Goal: Task Accomplishment & Management: Manage account settings

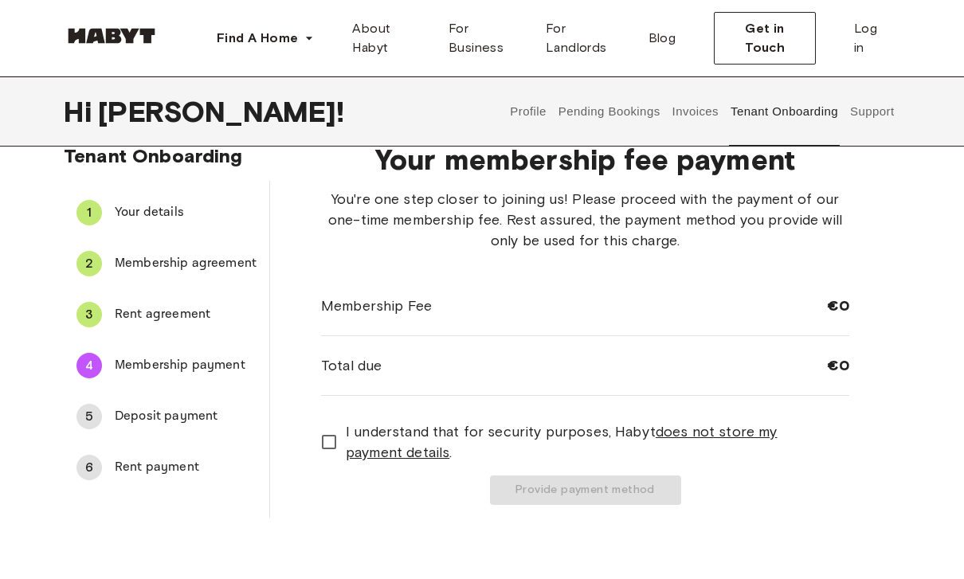
scroll to position [31, 0]
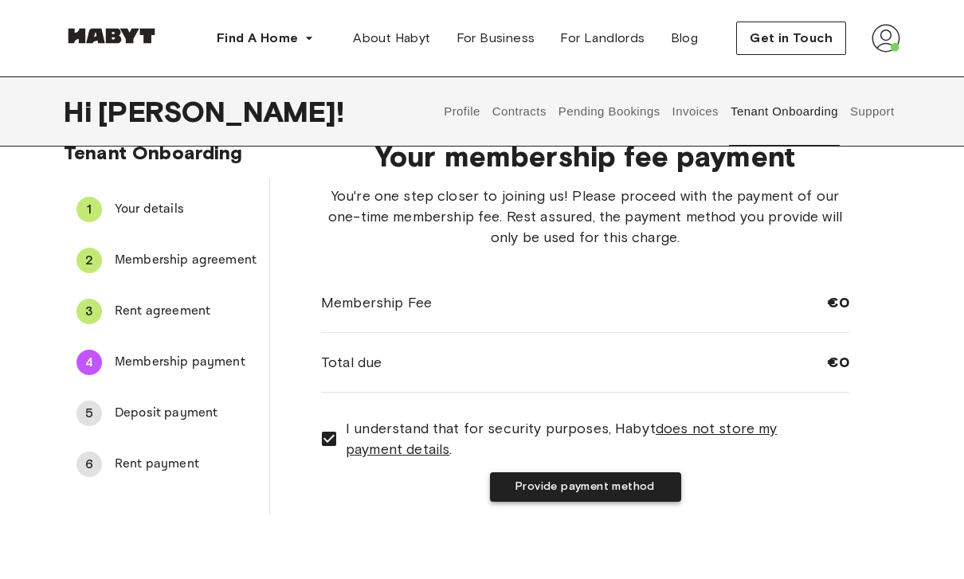
click at [640, 489] on button "Provide payment method" at bounding box center [585, 486] width 191 height 29
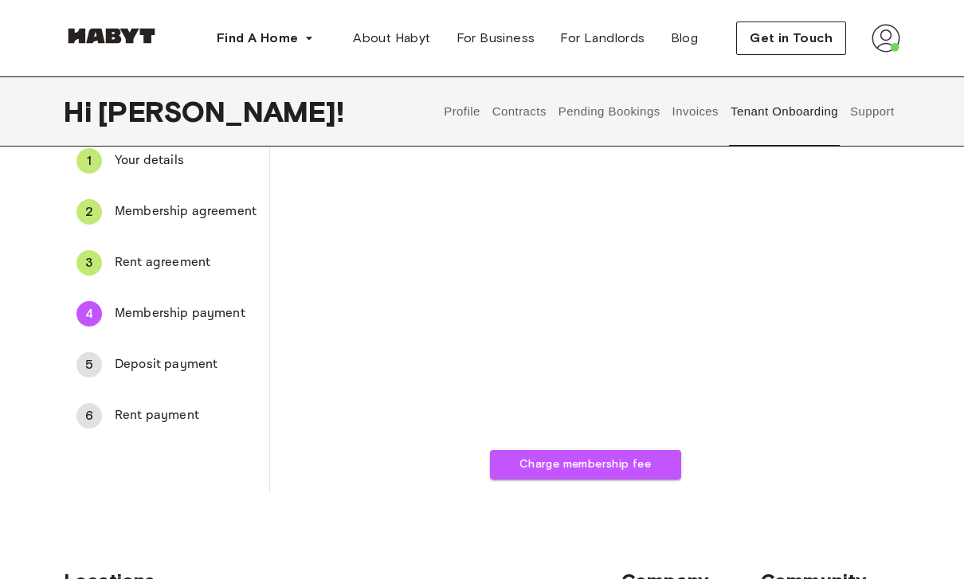
scroll to position [80, 0]
click at [183, 413] on span "Rent payment" at bounding box center [186, 415] width 142 height 19
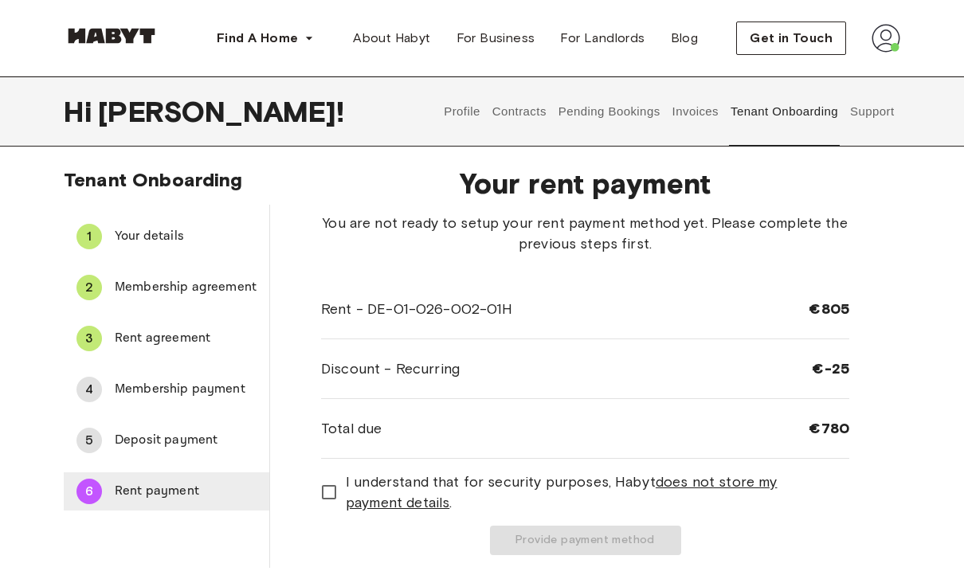
scroll to position [0, 0]
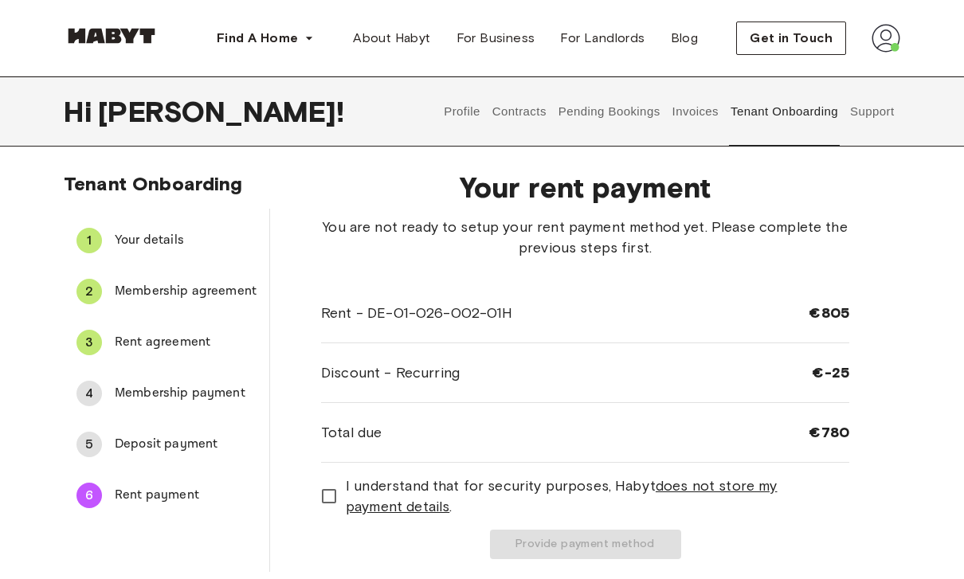
click at [454, 106] on button "Profile" at bounding box center [462, 111] width 41 height 70
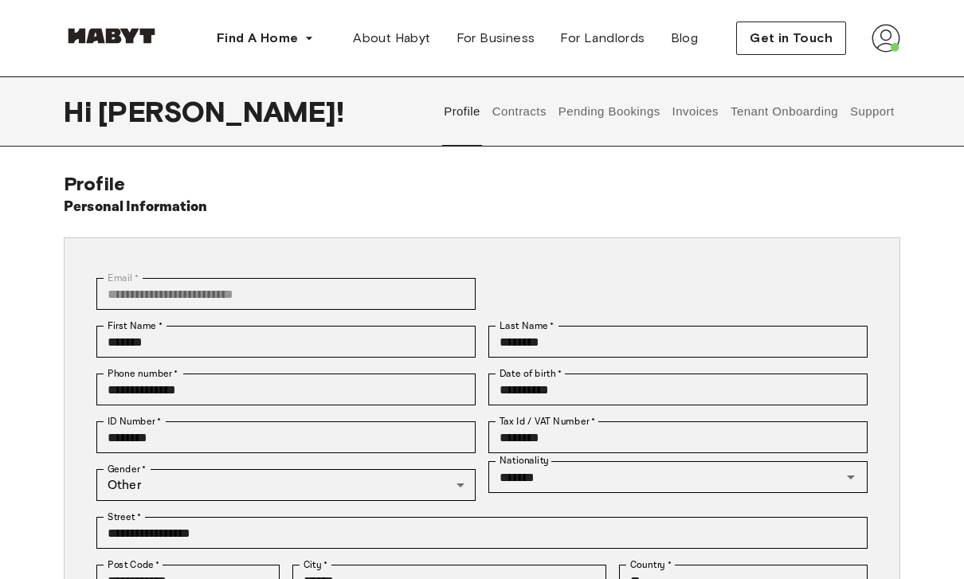
click at [887, 42] on img at bounding box center [886, 38] width 29 height 29
click at [882, 74] on div "Profile Log out" at bounding box center [853, 91] width 96 height 76
click at [878, 38] on img at bounding box center [886, 38] width 29 height 29
click at [855, 72] on span "Profile" at bounding box center [837, 74] width 40 height 19
click at [449, 116] on button "Profile" at bounding box center [462, 111] width 41 height 70
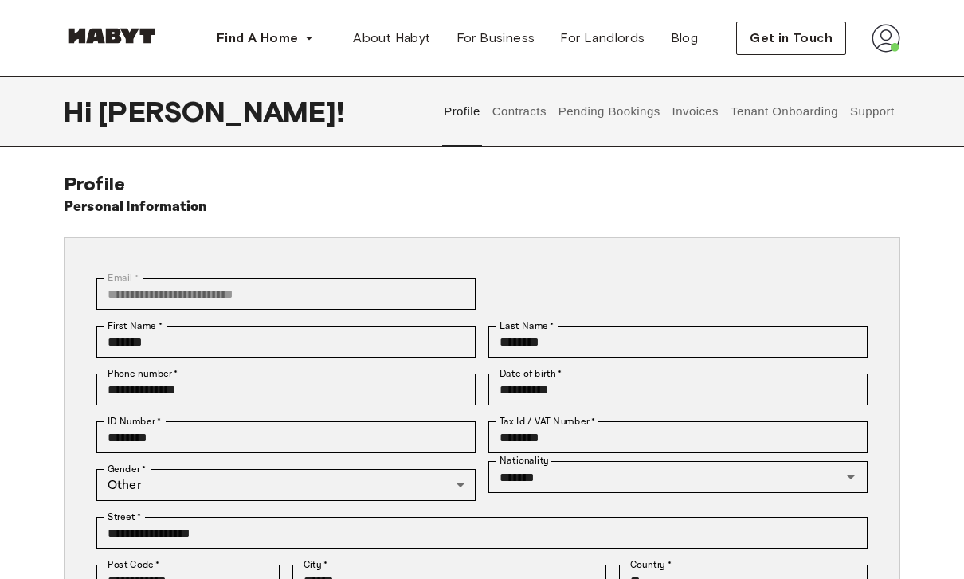
click at [514, 118] on button "Contracts" at bounding box center [519, 111] width 58 height 70
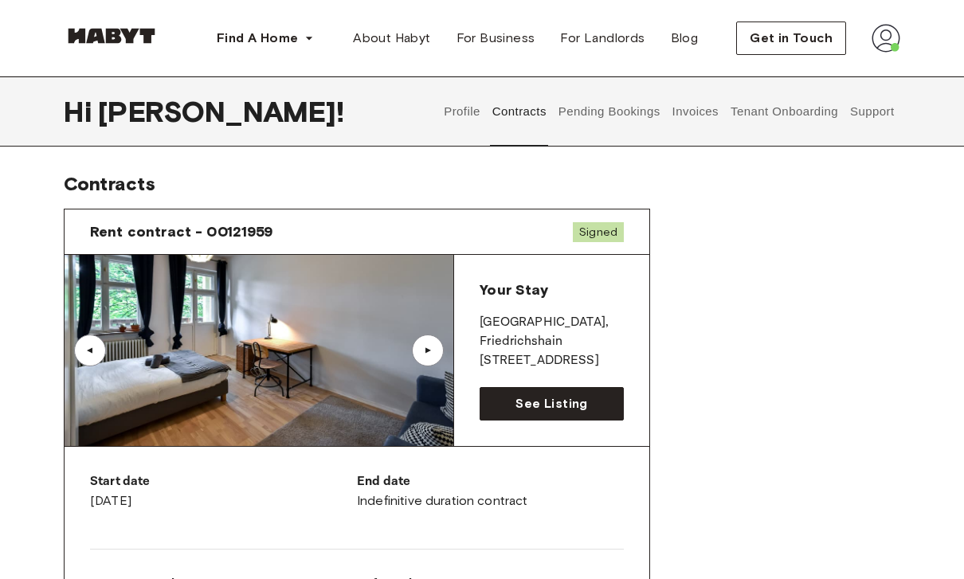
click at [632, 105] on button "Pending Bookings" at bounding box center [609, 111] width 106 height 70
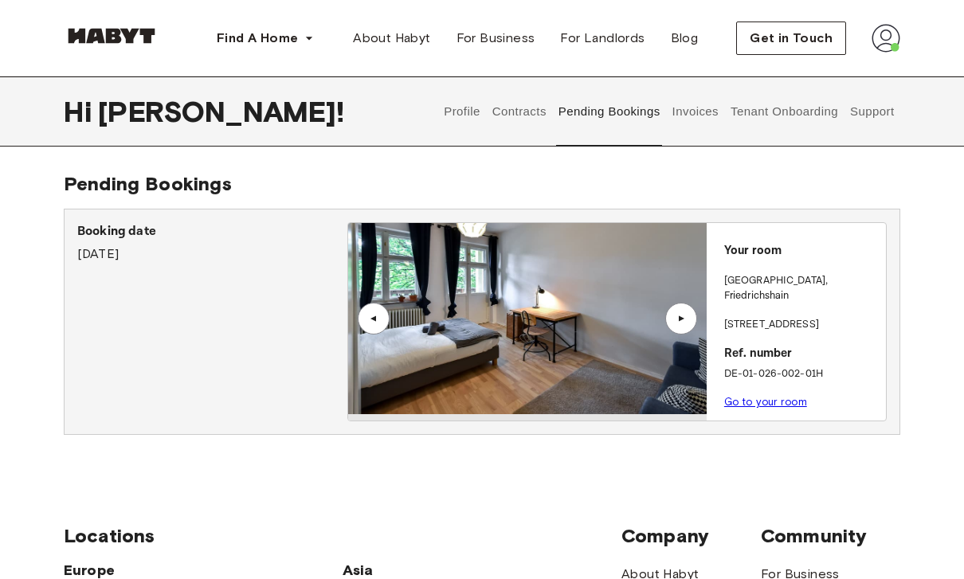
click at [795, 396] on link "Go to your room" at bounding box center [765, 402] width 83 height 12
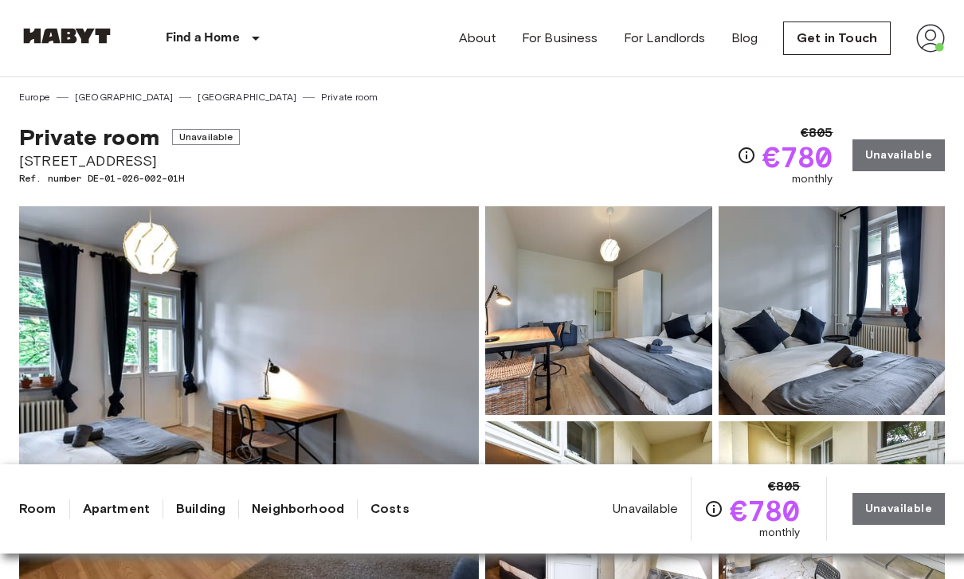
click at [416, 314] on img at bounding box center [249, 418] width 460 height 424
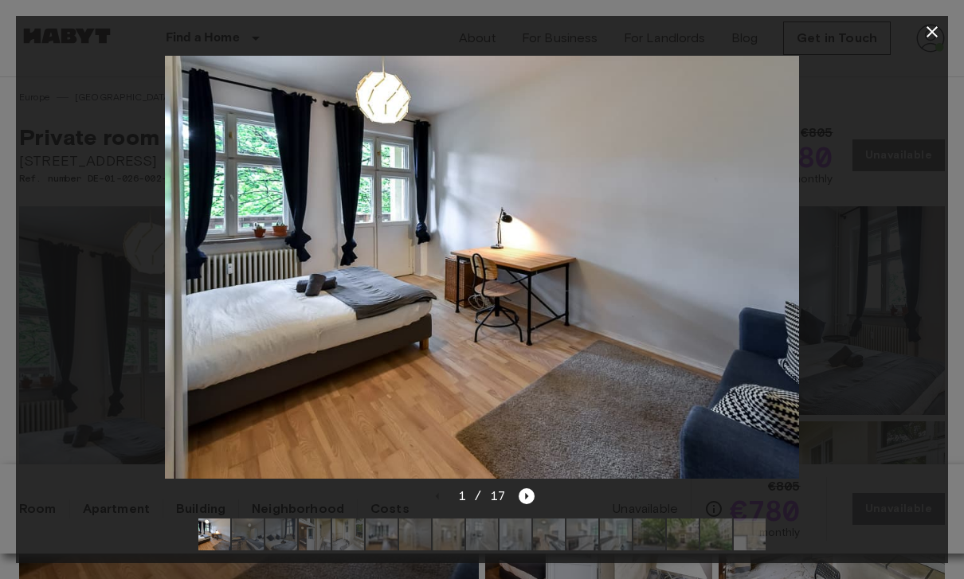
click at [881, 174] on div at bounding box center [482, 267] width 932 height 439
click at [528, 495] on icon "Next image" at bounding box center [527, 496] width 16 height 16
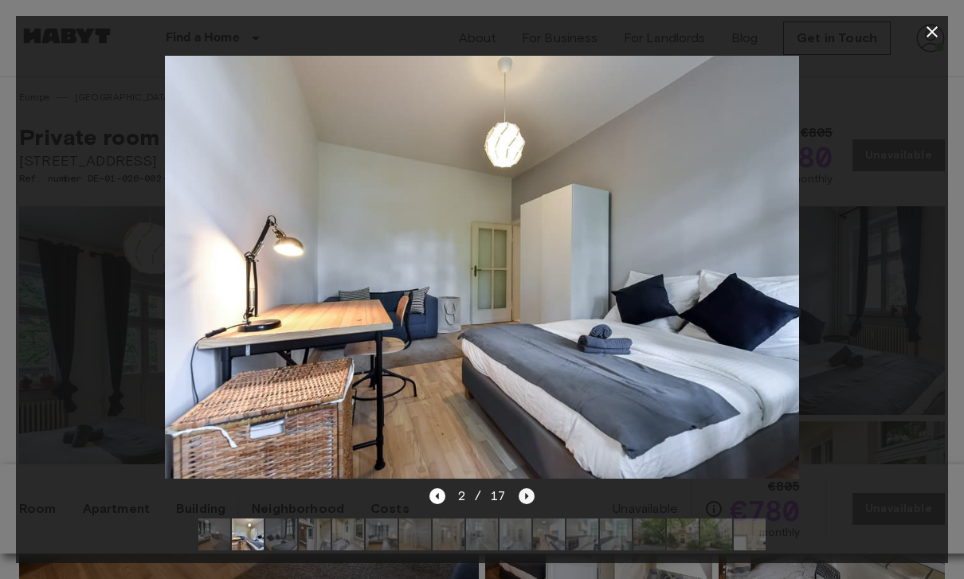
click at [531, 492] on icon "Next image" at bounding box center [527, 496] width 16 height 16
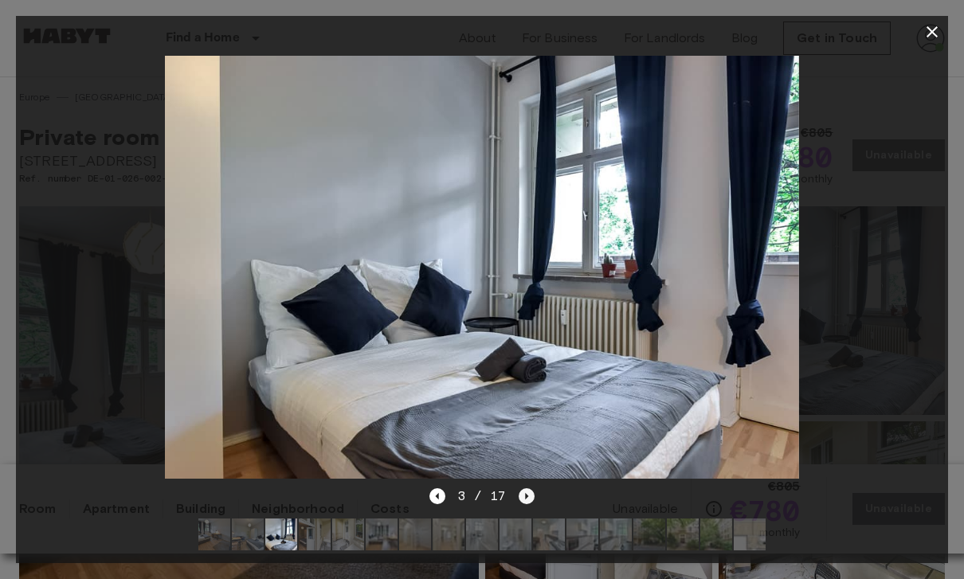
click at [534, 488] on icon "Next image" at bounding box center [527, 496] width 16 height 16
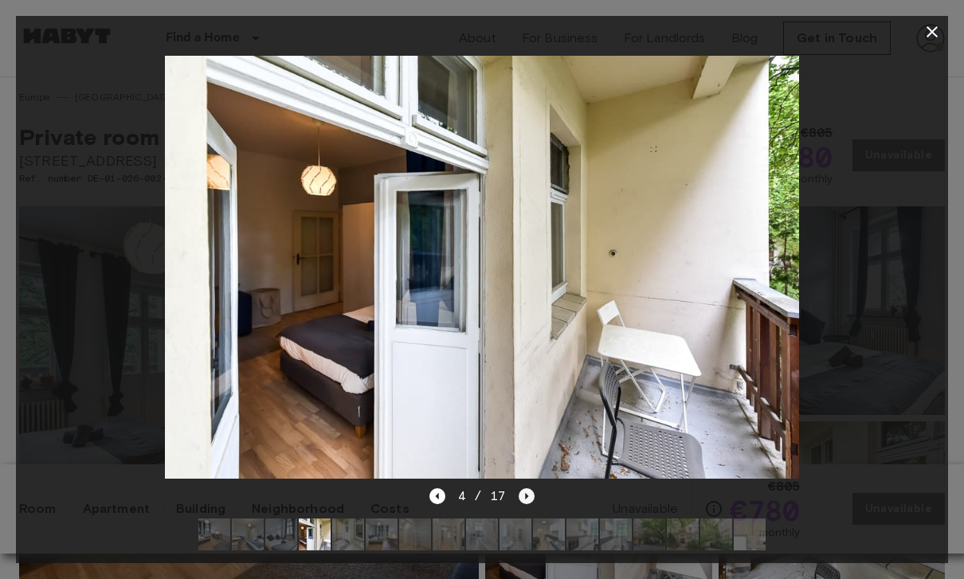
click at [523, 502] on icon "Next image" at bounding box center [527, 496] width 16 height 16
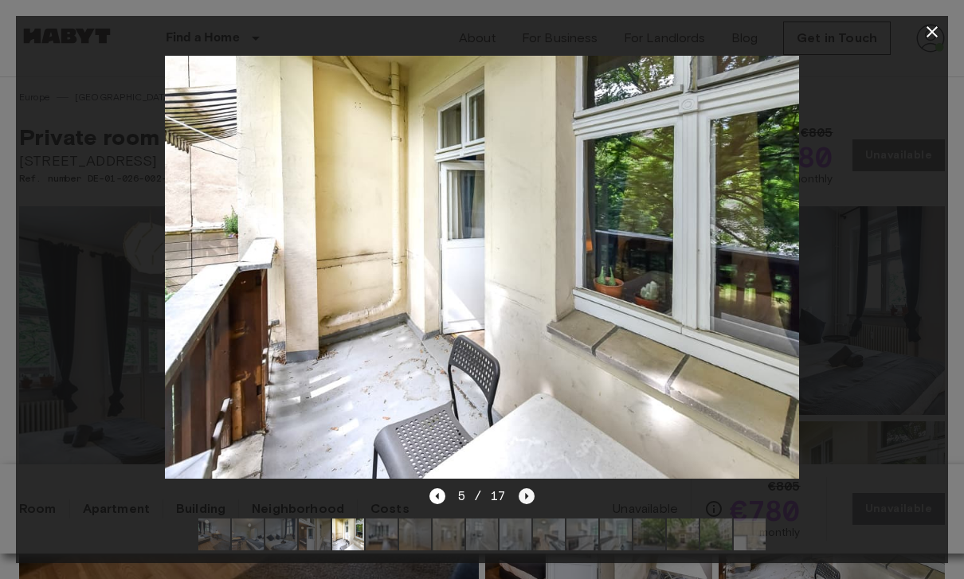
click at [531, 492] on icon "Next image" at bounding box center [527, 496] width 16 height 16
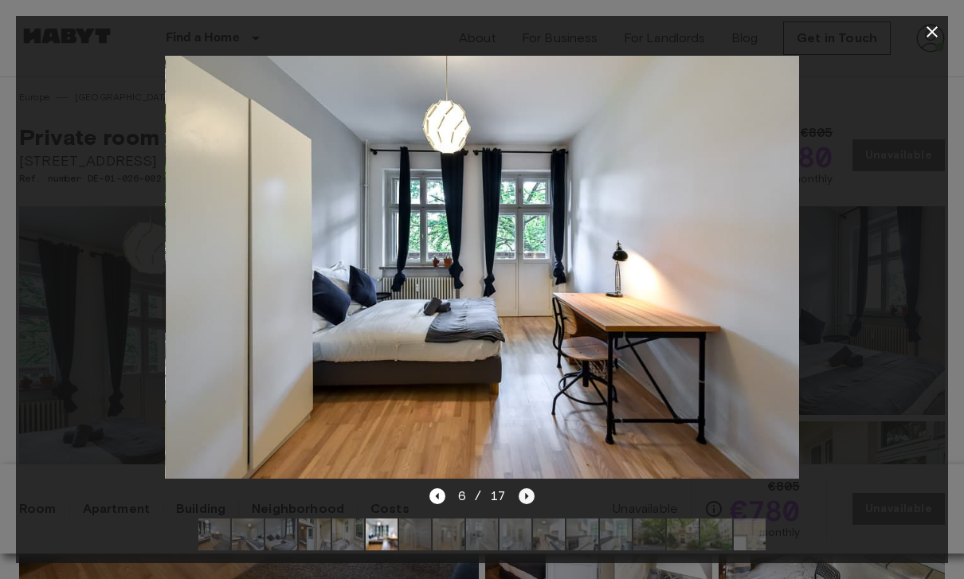
click at [526, 502] on icon "Next image" at bounding box center [527, 496] width 16 height 16
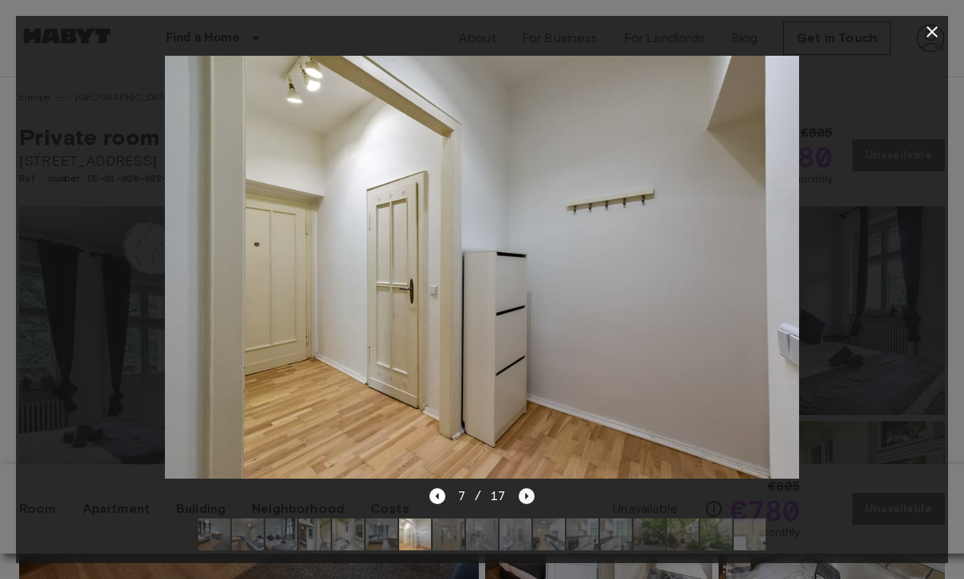
click at [528, 499] on icon "Next image" at bounding box center [527, 496] width 16 height 16
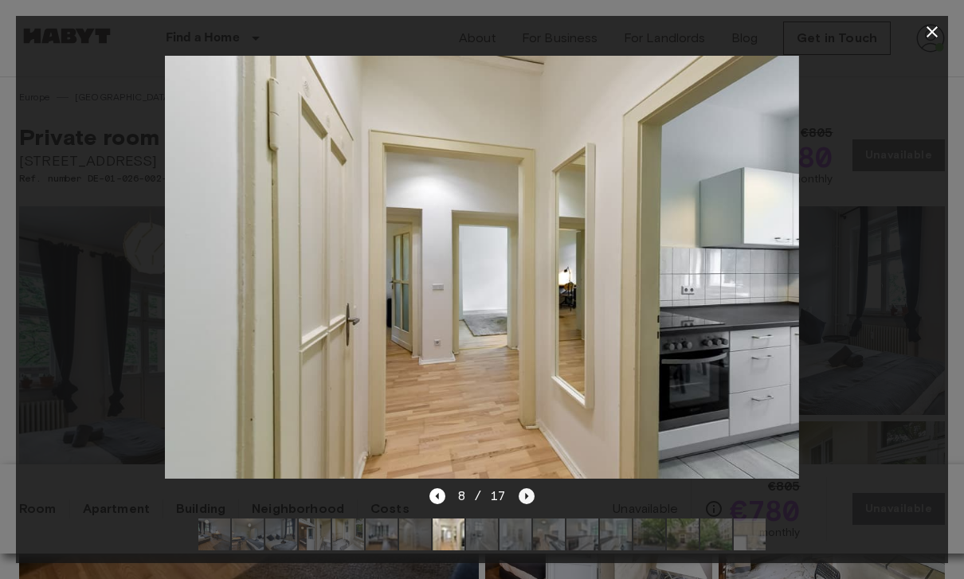
click at [525, 502] on icon "Next image" at bounding box center [527, 496] width 16 height 16
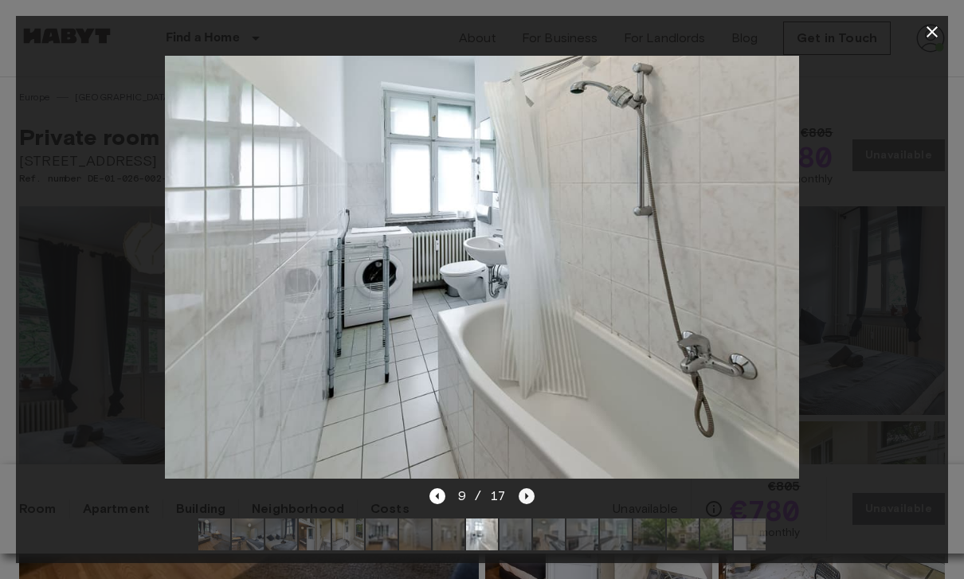
click at [531, 497] on icon "Next image" at bounding box center [527, 496] width 16 height 16
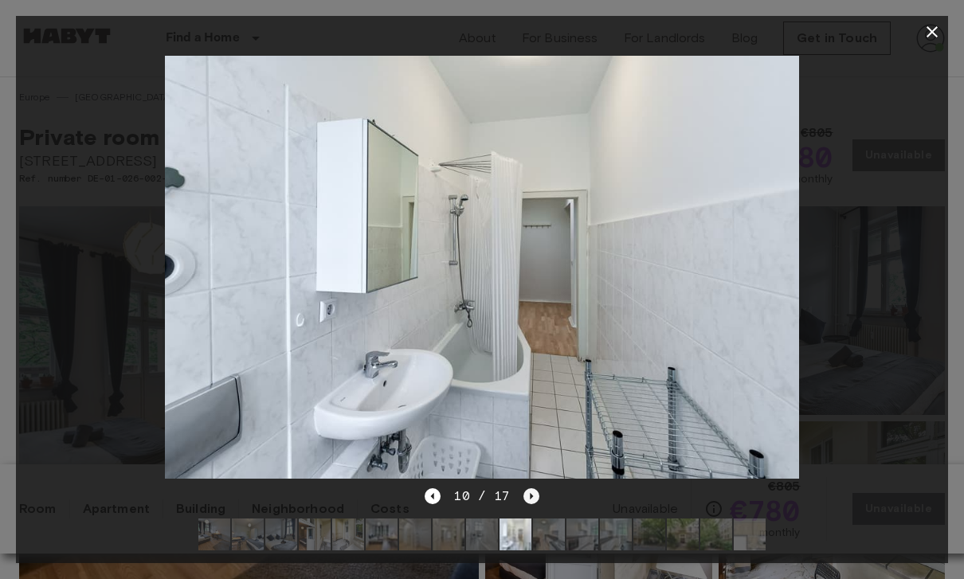
click at [533, 496] on icon "Next image" at bounding box center [531, 496] width 16 height 16
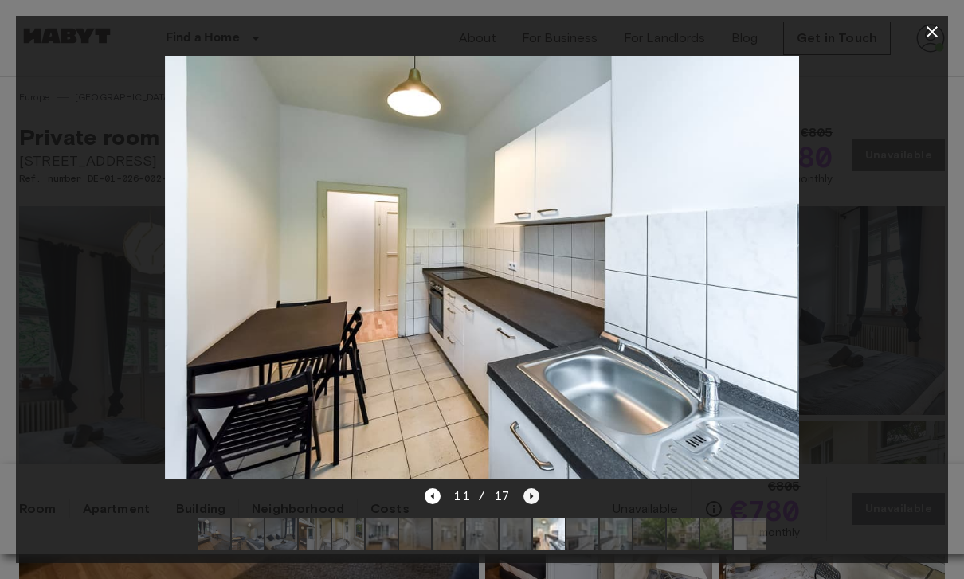
click at [535, 499] on icon "Next image" at bounding box center [531, 496] width 16 height 16
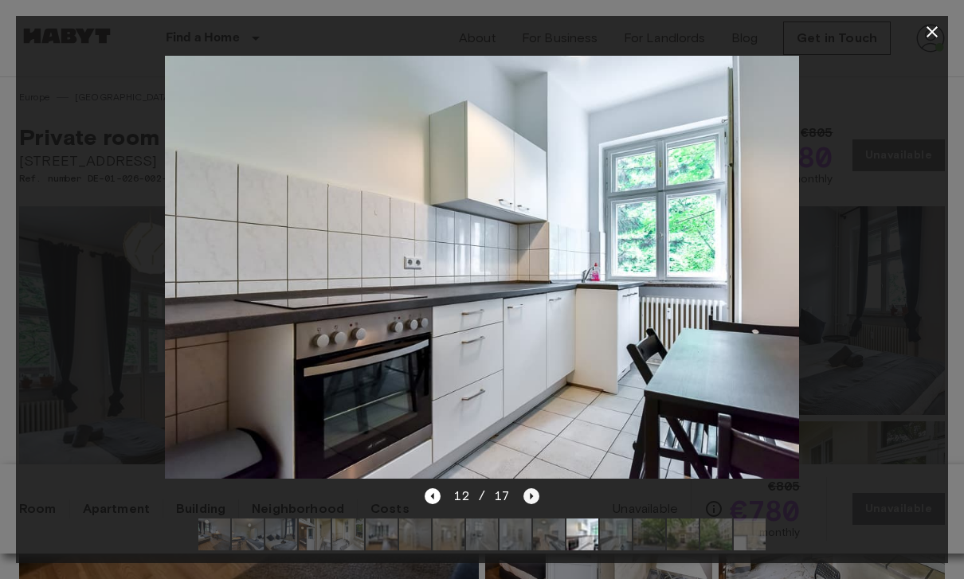
click at [537, 494] on icon "Next image" at bounding box center [531, 496] width 16 height 16
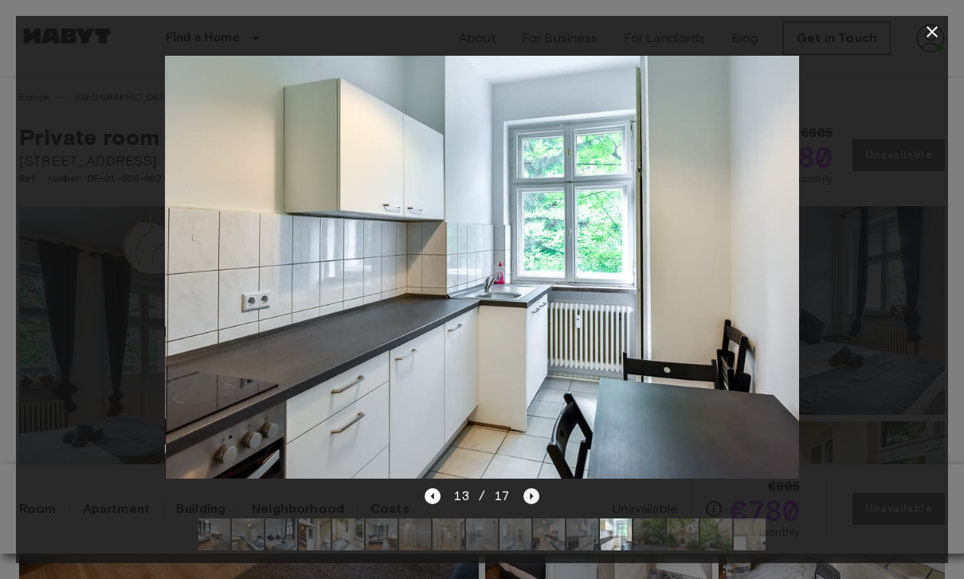
click at [532, 502] on icon "Next image" at bounding box center [531, 496] width 16 height 16
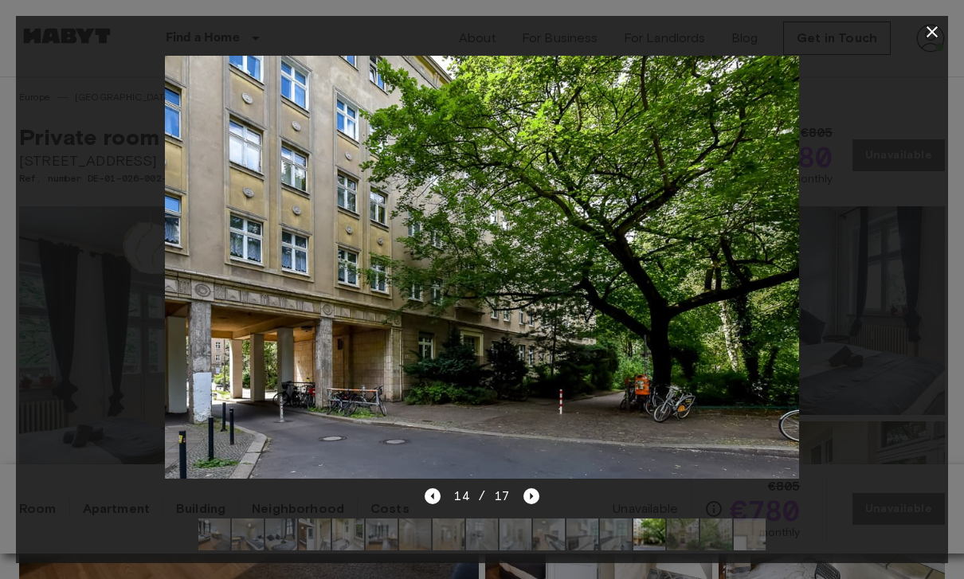
click at [928, 28] on icon "button" at bounding box center [931, 31] width 11 height 11
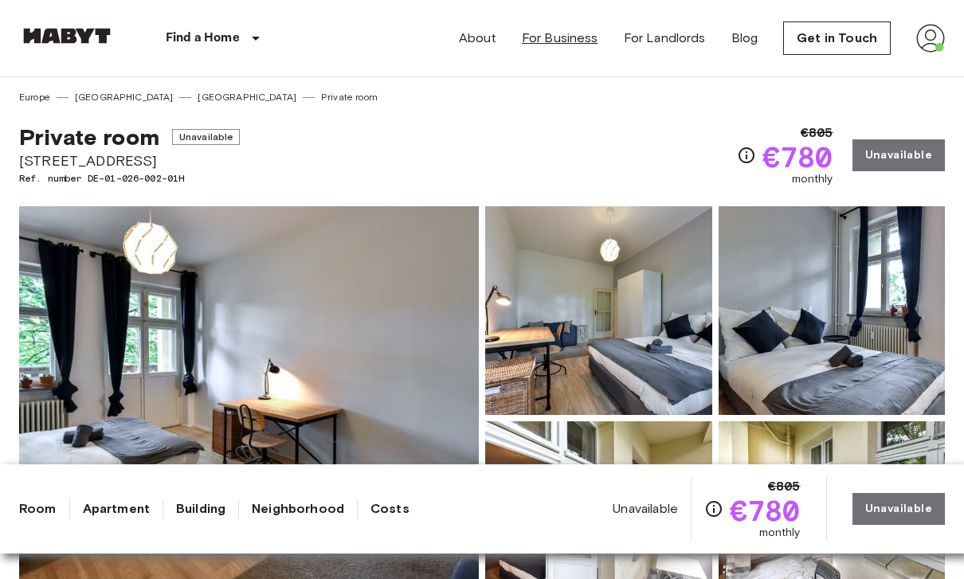
click at [558, 44] on link "For Business" at bounding box center [560, 38] width 76 height 19
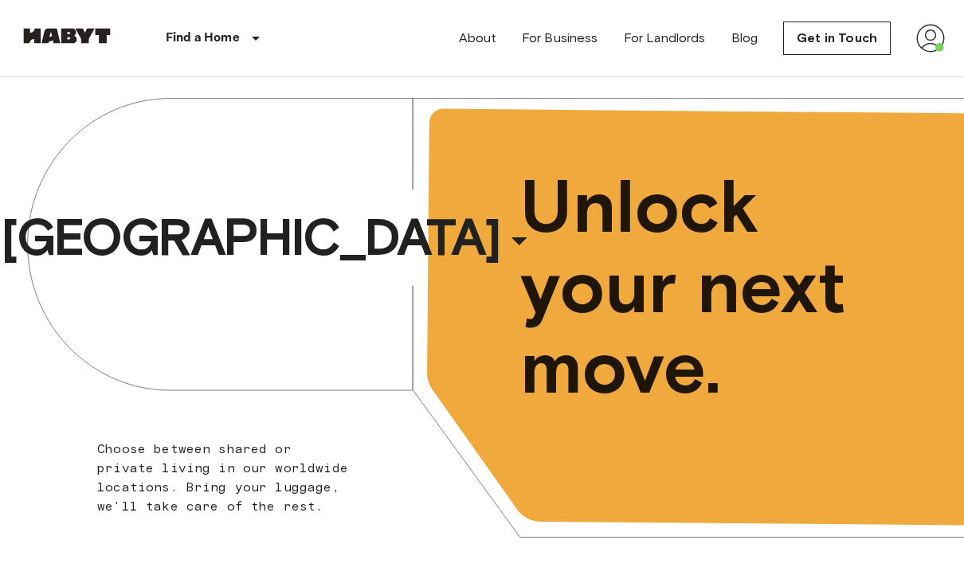
click at [929, 43] on img at bounding box center [930, 38] width 29 height 29
click at [883, 69] on li "Profile" at bounding box center [871, 67] width 159 height 29
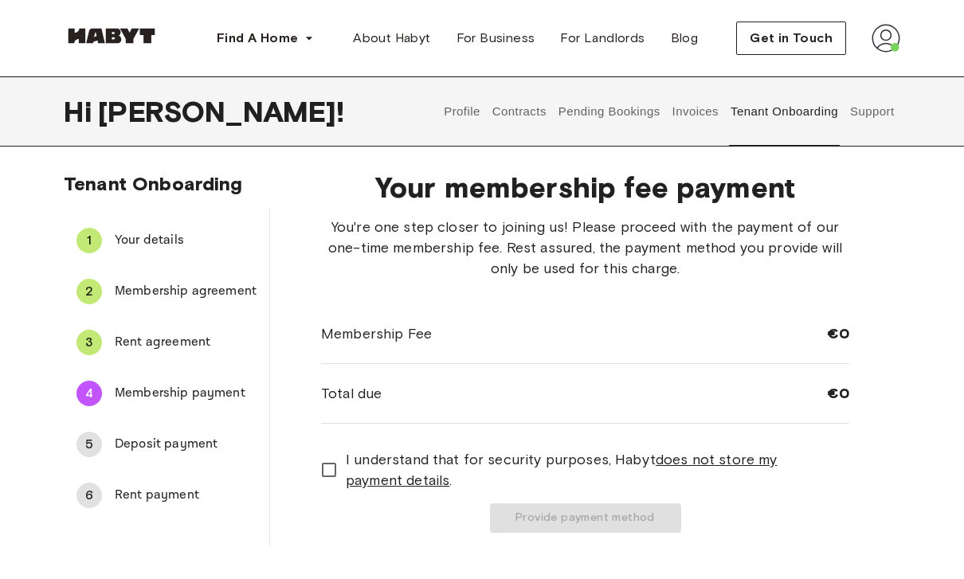
click at [883, 116] on button "Support" at bounding box center [872, 111] width 49 height 70
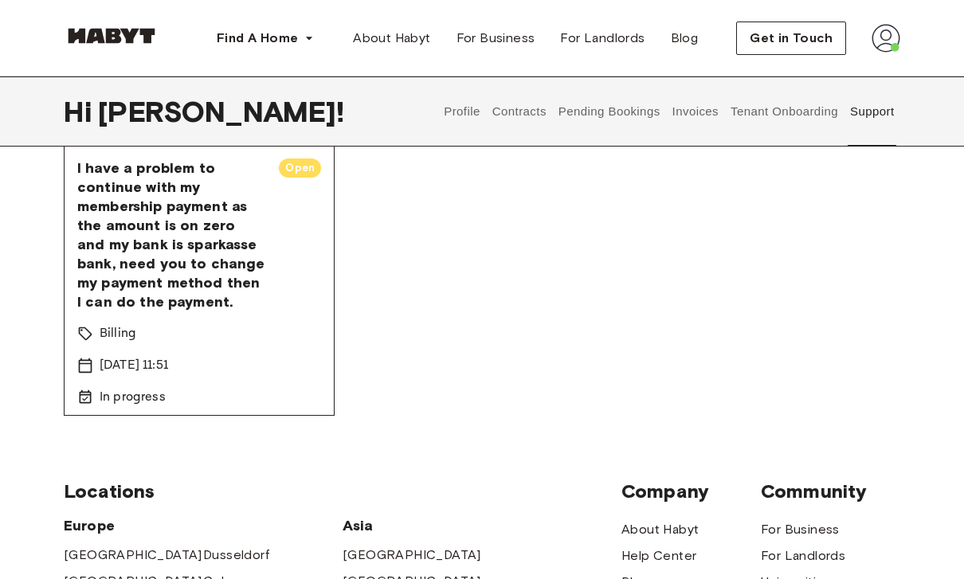
scroll to position [59, 0]
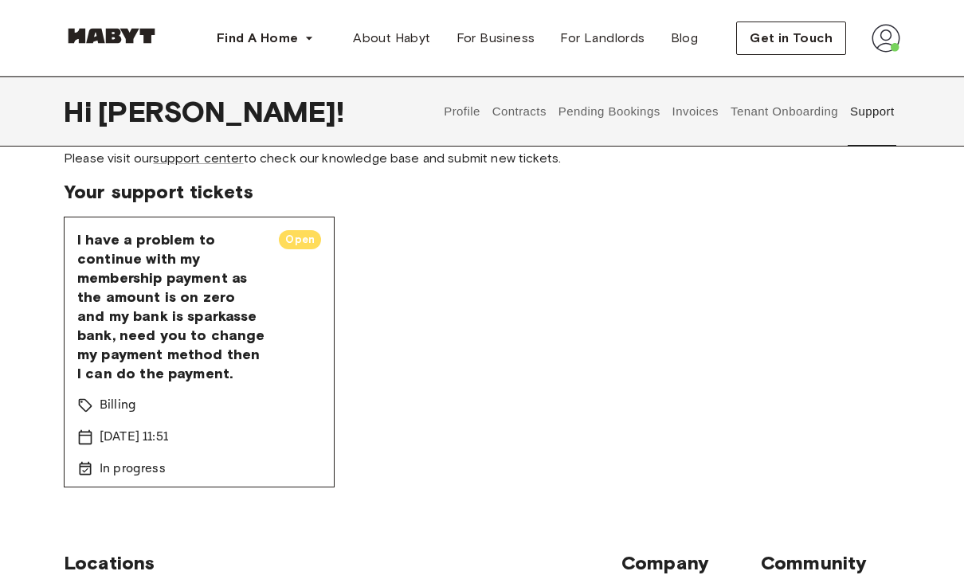
click at [301, 233] on span "Open" at bounding box center [300, 240] width 42 height 16
click at [298, 239] on span "Open" at bounding box center [300, 240] width 42 height 16
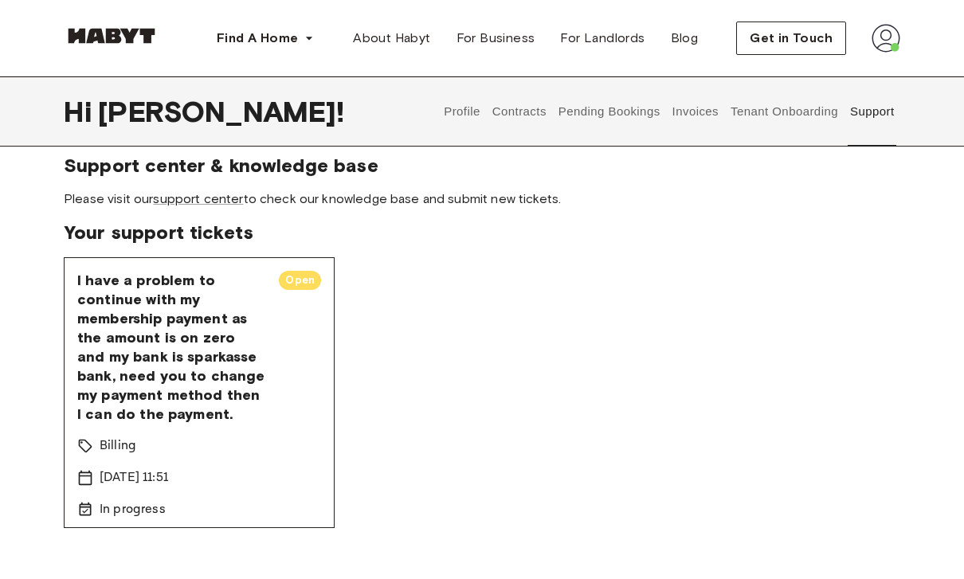
scroll to position [19, 0]
